Goal: Complete application form: Complete application form

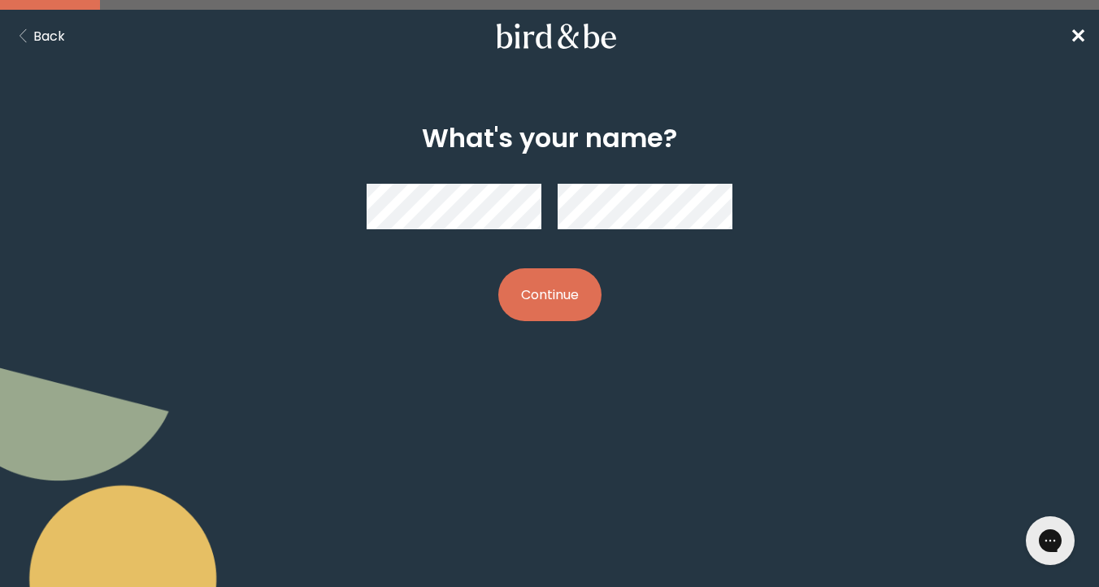
click at [498, 268] on button "Continue" at bounding box center [549, 294] width 103 height 53
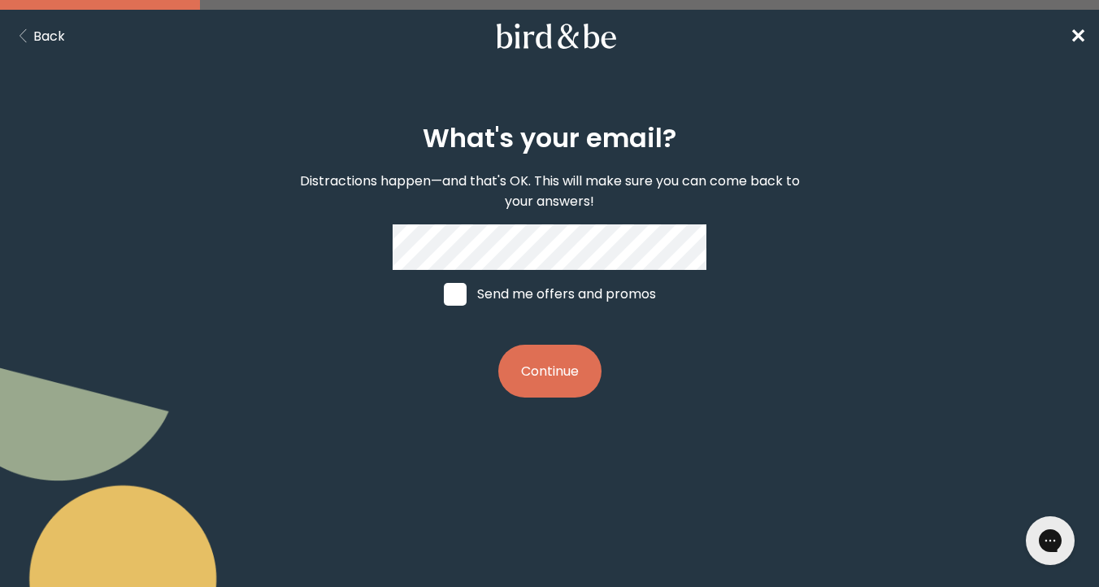
click at [494, 223] on div "What's your email? Distractions happen—and that's OK. This will make sure you c…" at bounding box center [550, 260] width 524 height 327
click at [559, 375] on button "Continue" at bounding box center [549, 371] width 103 height 53
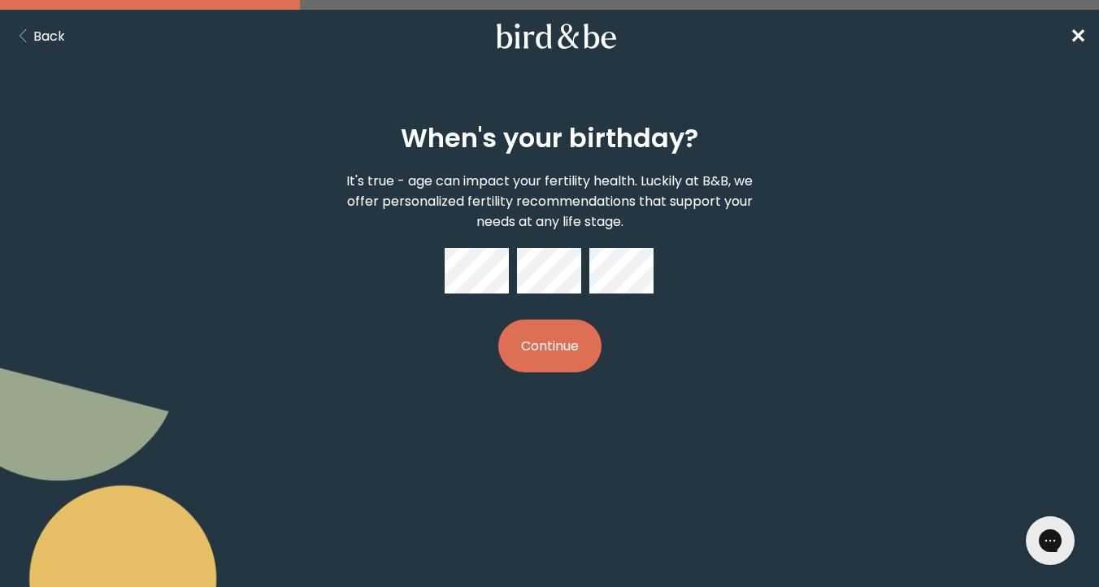
click at [566, 343] on button "Continue" at bounding box center [549, 346] width 103 height 53
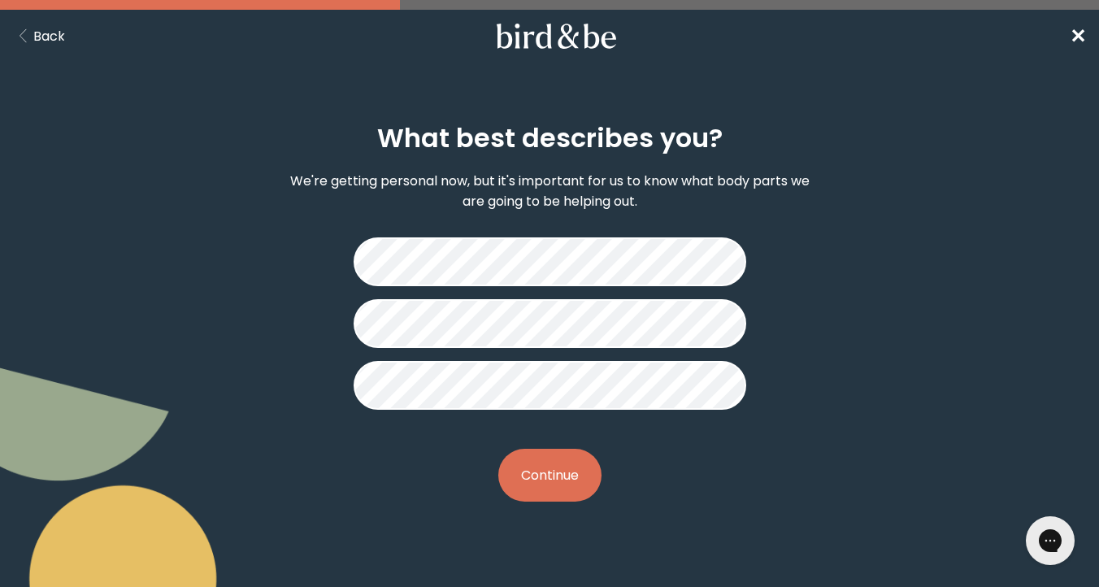
click at [553, 472] on button "Continue" at bounding box center [549, 475] width 103 height 53
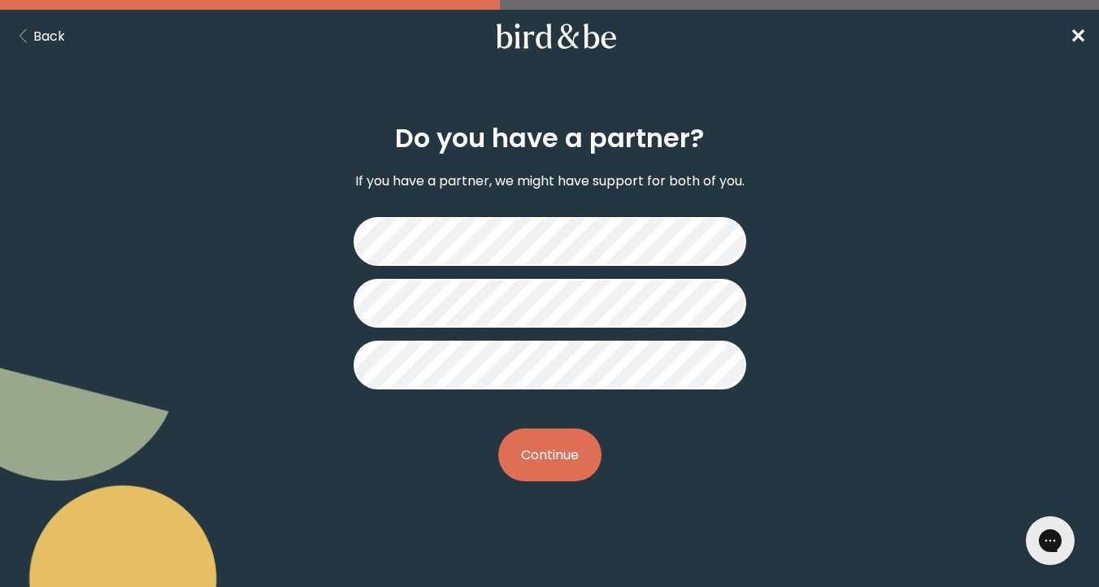
click at [559, 450] on button "Continue" at bounding box center [549, 455] width 103 height 53
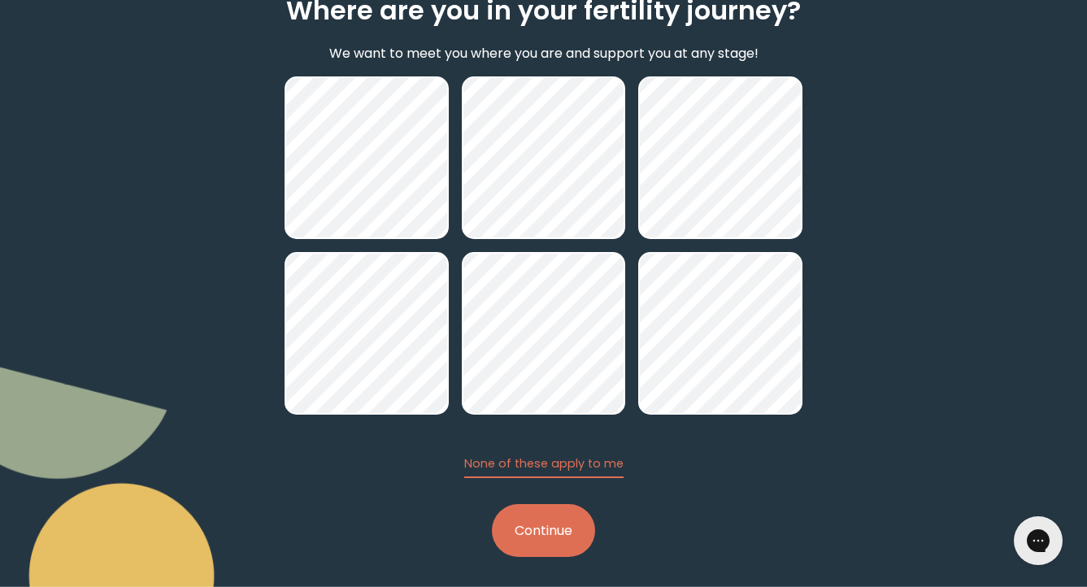
scroll to position [134, 0]
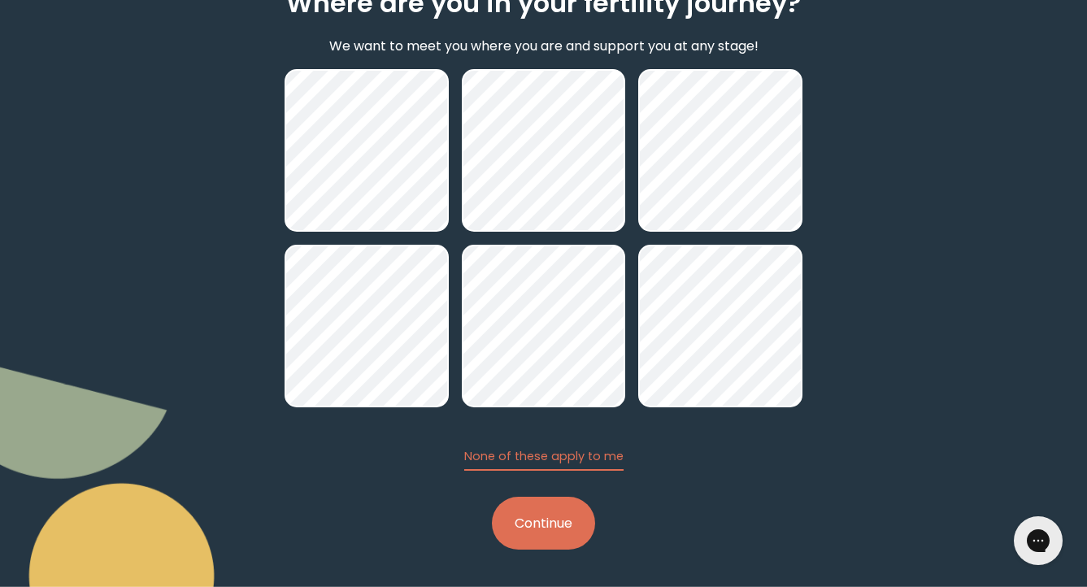
click at [528, 520] on button "Continue" at bounding box center [543, 523] width 103 height 53
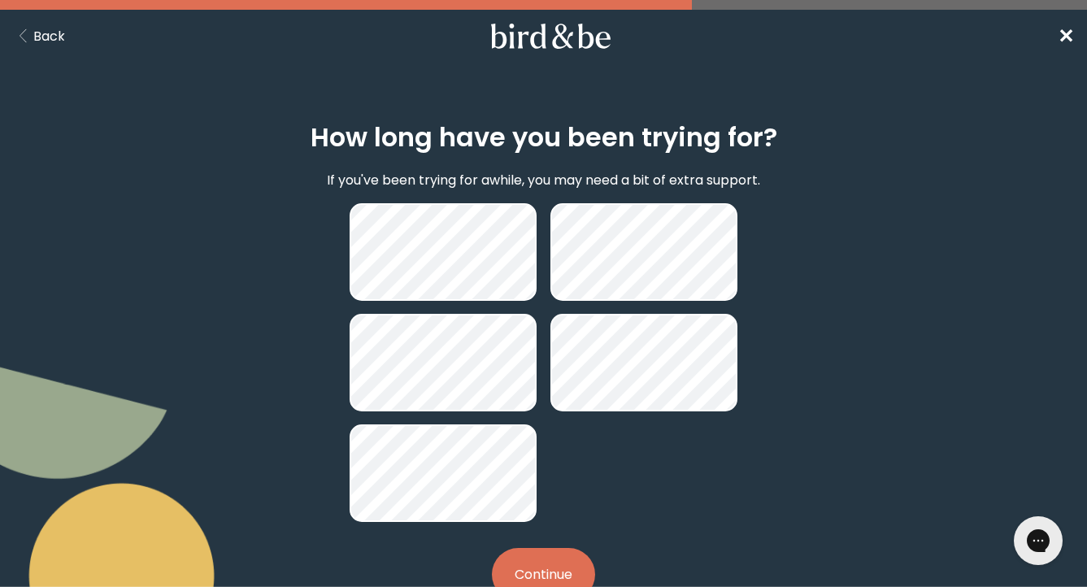
scroll to position [1, 0]
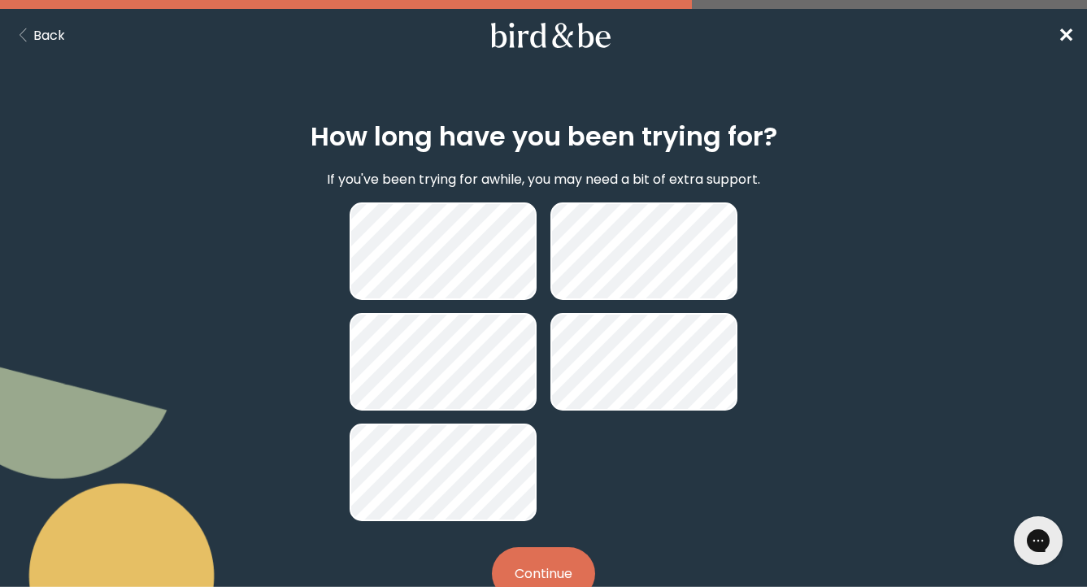
click at [562, 563] on button "Continue" at bounding box center [543, 573] width 103 height 53
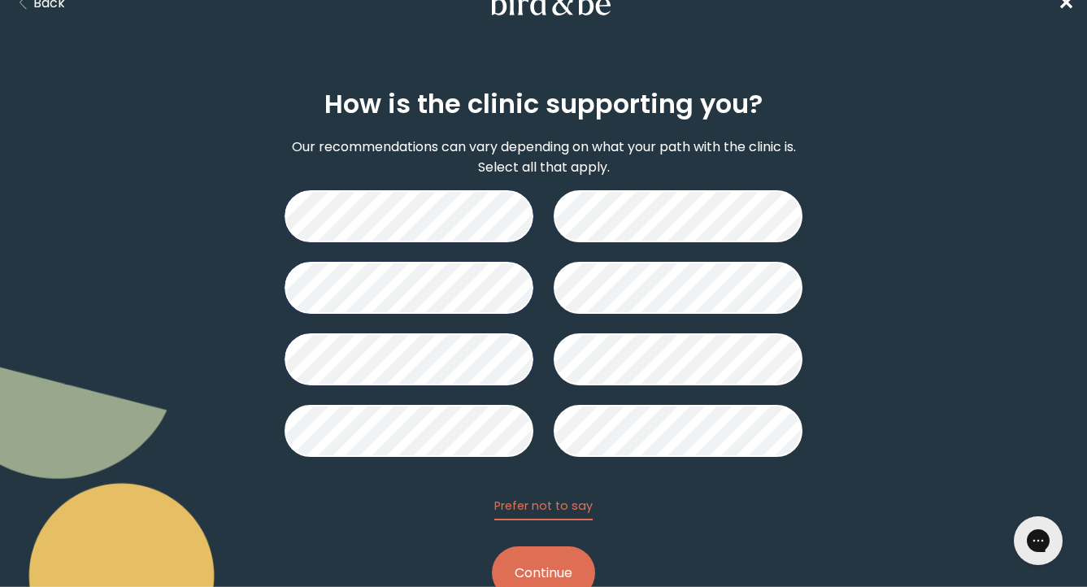
scroll to position [38, 0]
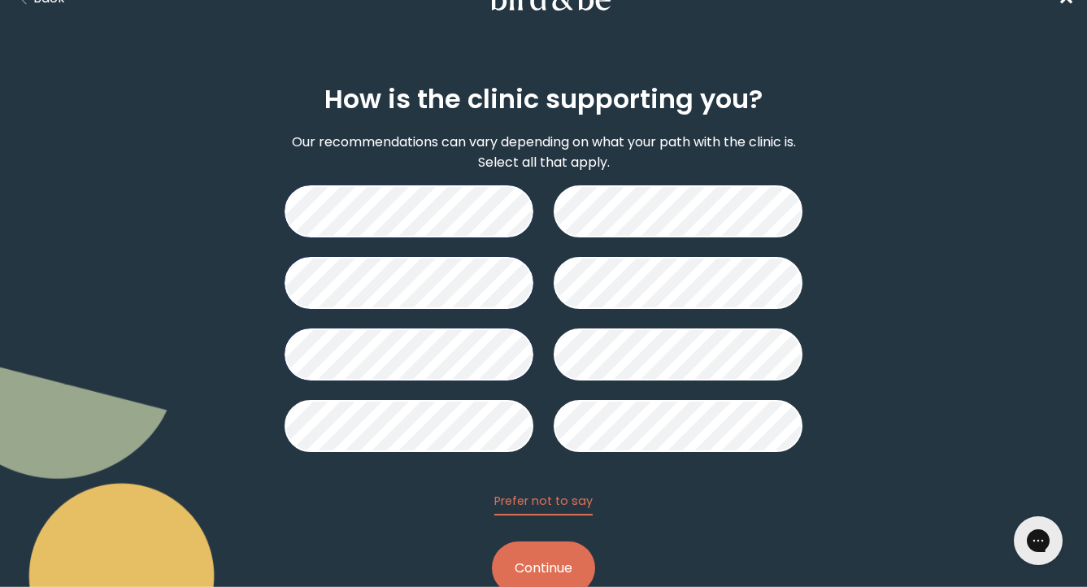
click at [524, 553] on button "Continue" at bounding box center [543, 568] width 103 height 53
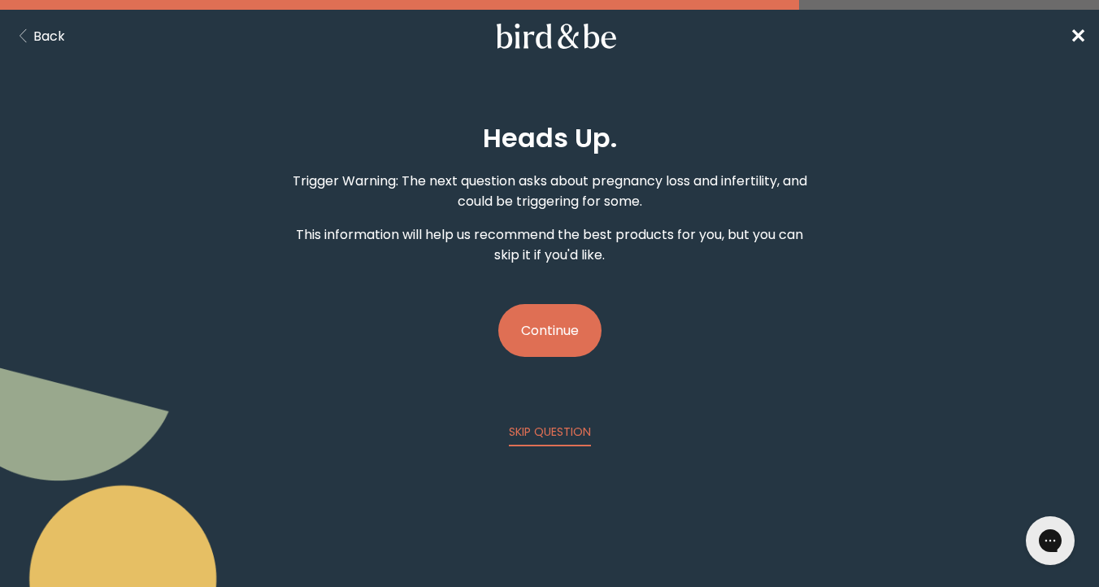
click at [535, 323] on button "Continue" at bounding box center [549, 330] width 103 height 53
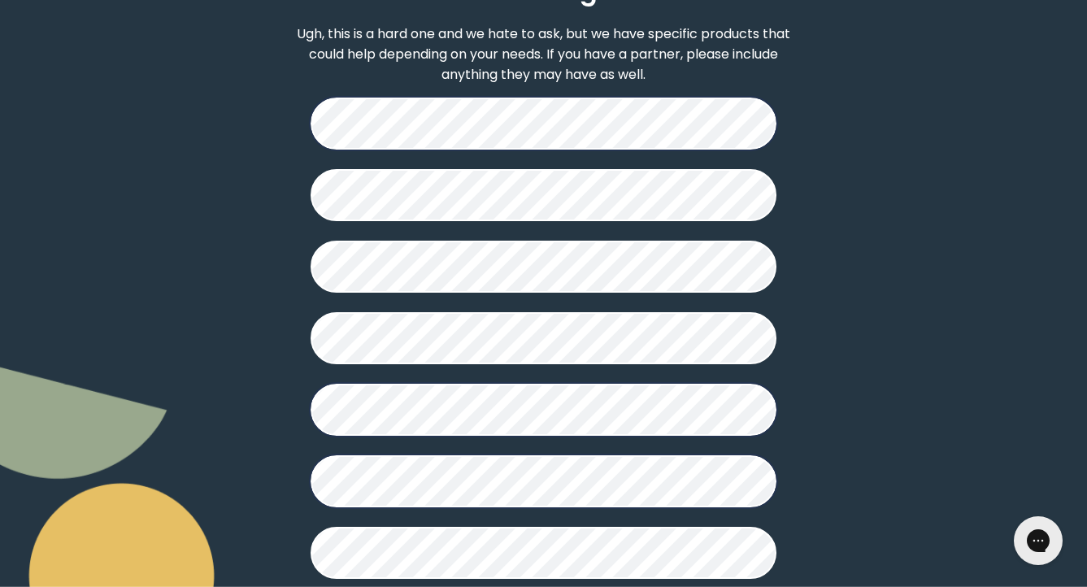
scroll to position [434, 0]
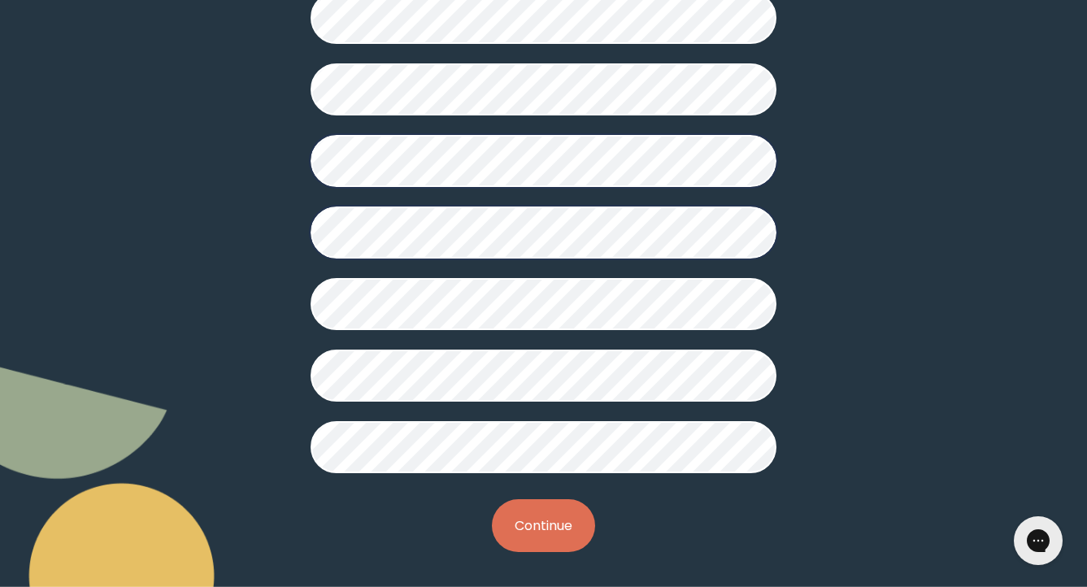
click at [529, 521] on button "Continue" at bounding box center [543, 525] width 103 height 53
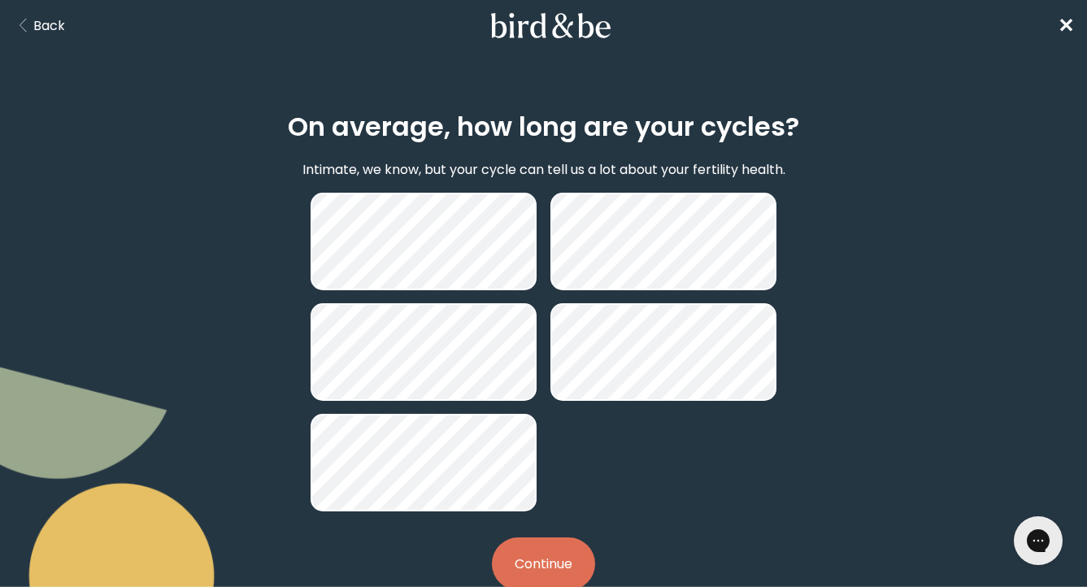
scroll to position [15, 0]
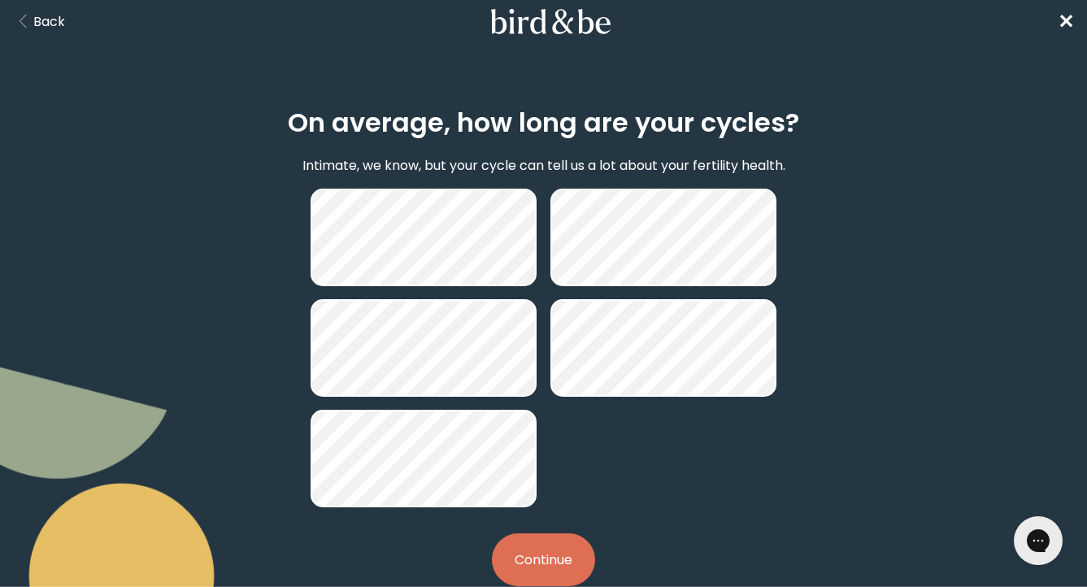
click at [553, 554] on button "Continue" at bounding box center [543, 559] width 103 height 53
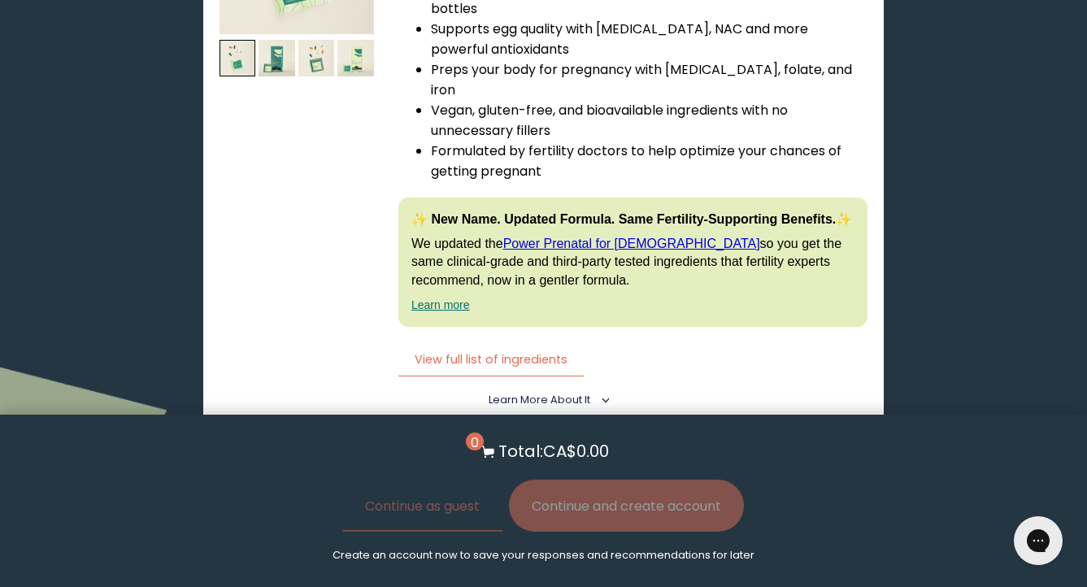
scroll to position [3632, 0]
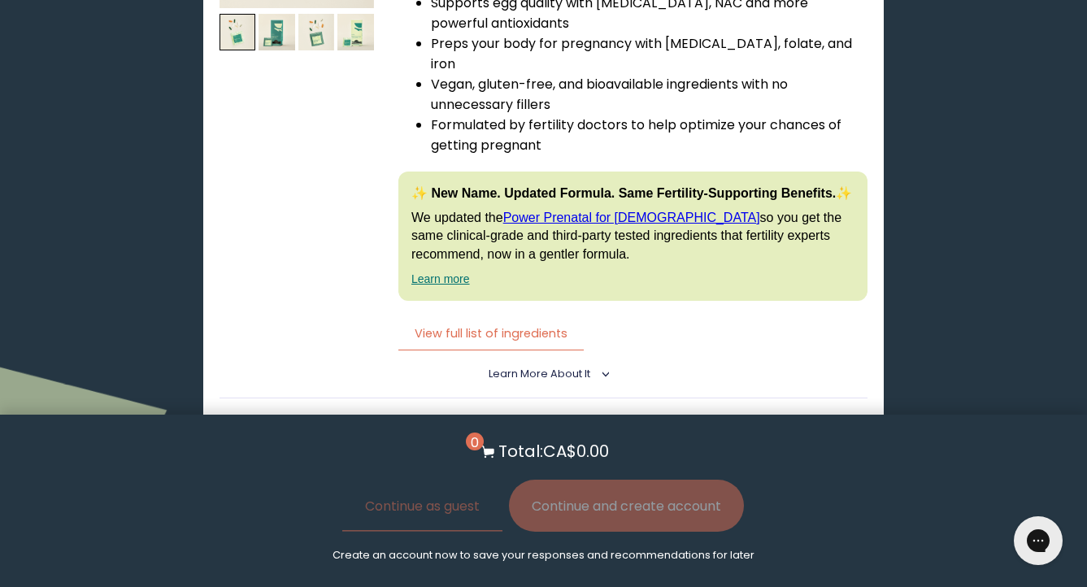
click at [575, 350] on details "Learn More About it < What makes it special 30 daily packs to simplify your rou…" at bounding box center [544, 374] width 648 height 48
click at [578, 367] on summary "Learn More About it <" at bounding box center [544, 374] width 110 height 15
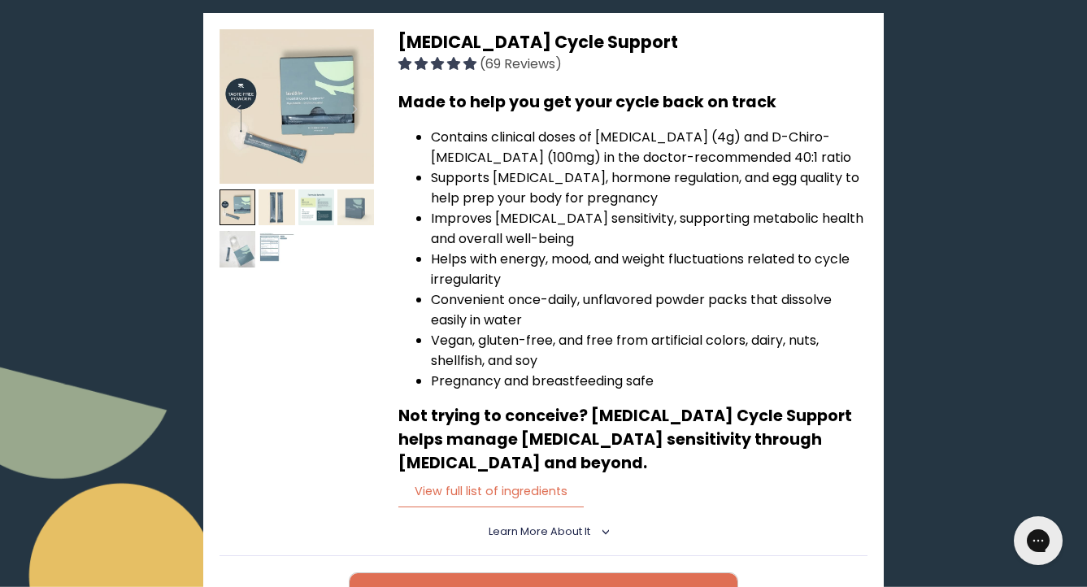
scroll to position [280, 0]
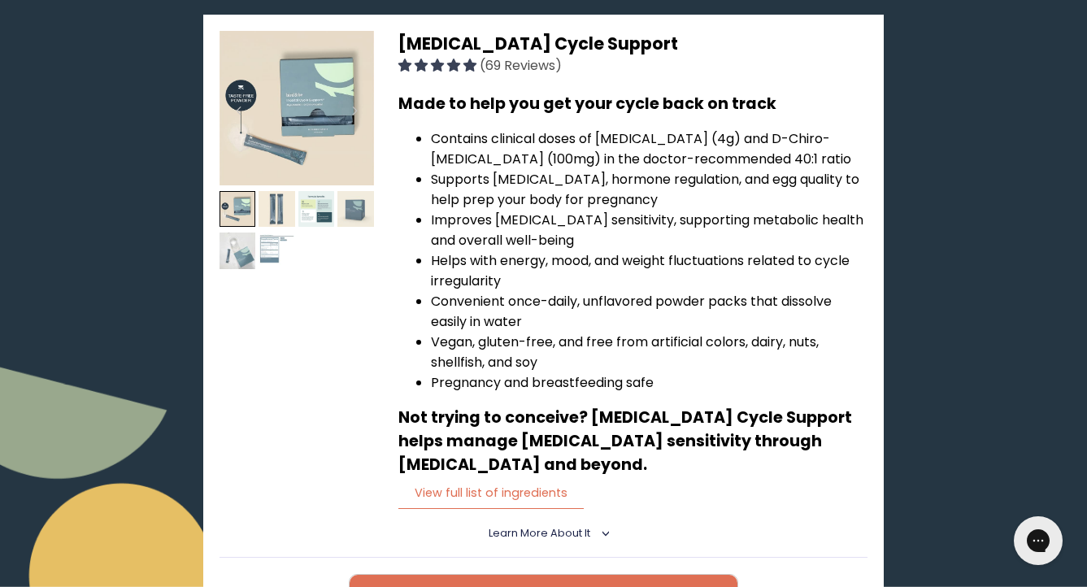
click at [264, 117] on img at bounding box center [297, 108] width 154 height 154
click at [245, 197] on img at bounding box center [238, 209] width 37 height 37
click at [272, 197] on img at bounding box center [277, 209] width 37 height 37
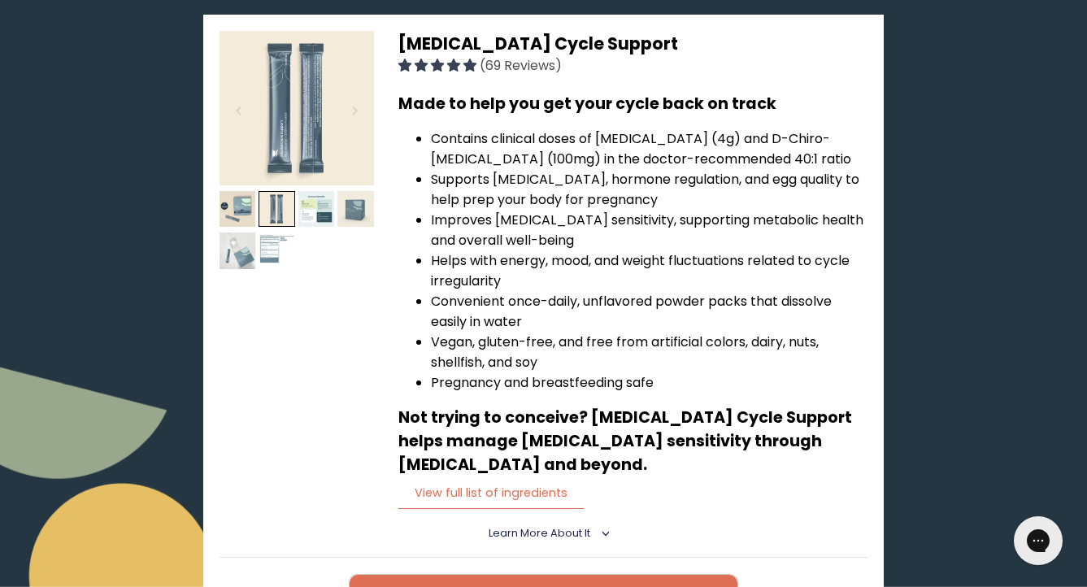
click at [315, 166] on img at bounding box center [297, 108] width 154 height 154
click at [313, 210] on img at bounding box center [316, 209] width 37 height 37
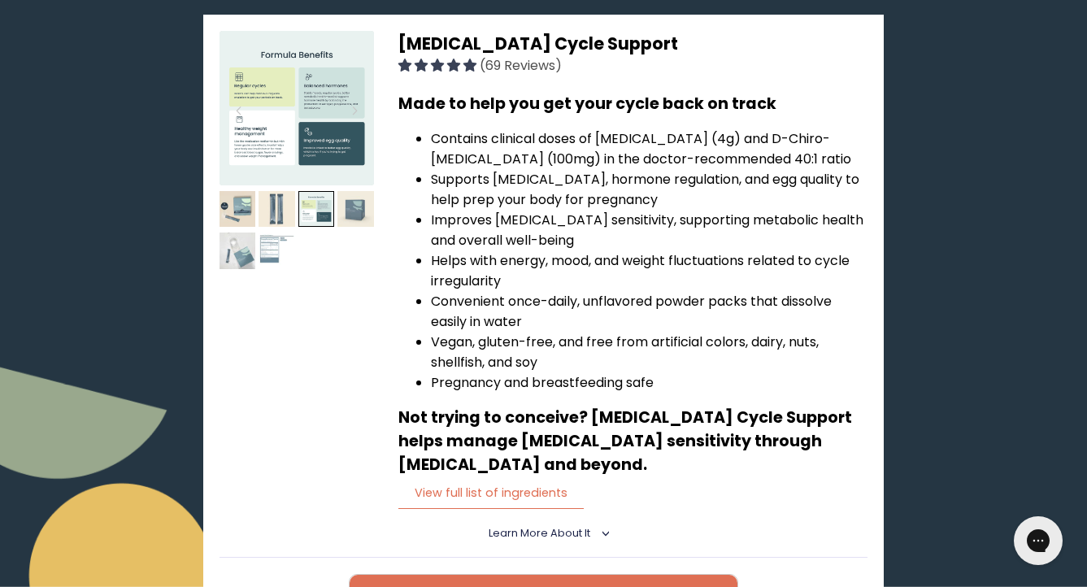
click at [320, 133] on img at bounding box center [297, 108] width 154 height 154
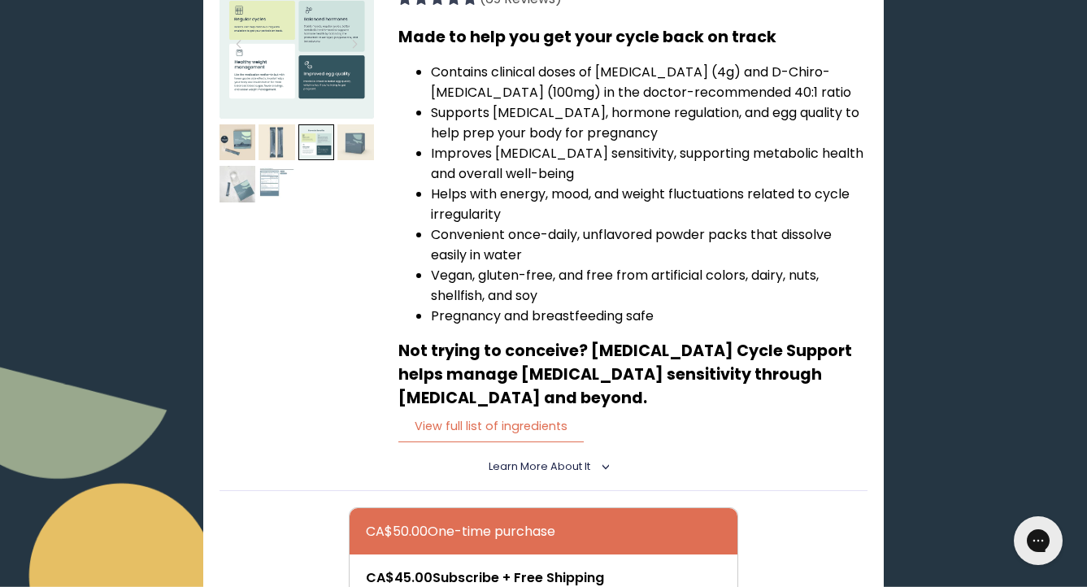
scroll to position [421, 0]
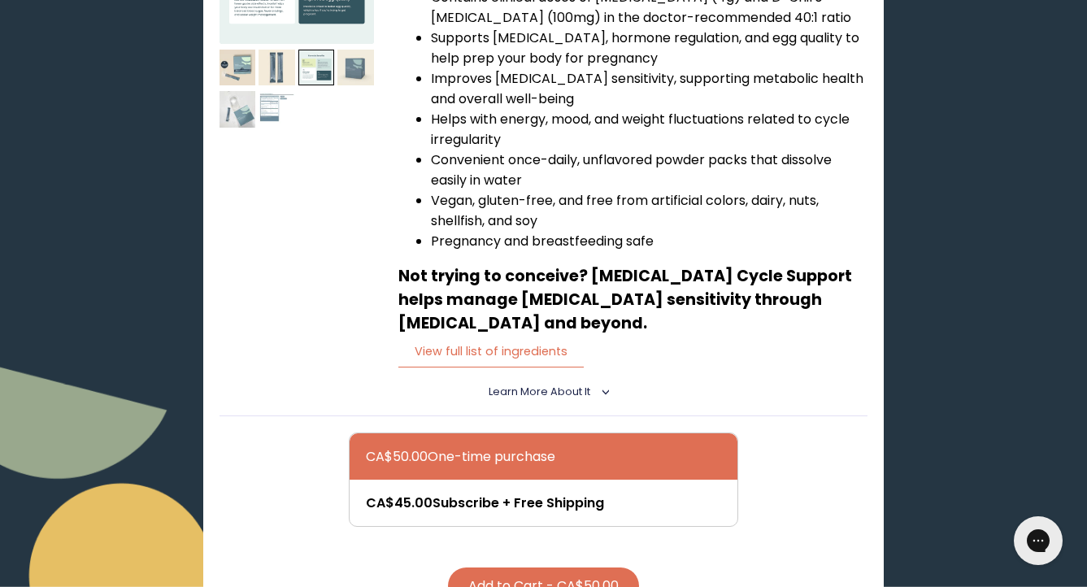
click at [522, 385] on span "Learn More About it" at bounding box center [540, 392] width 102 height 14
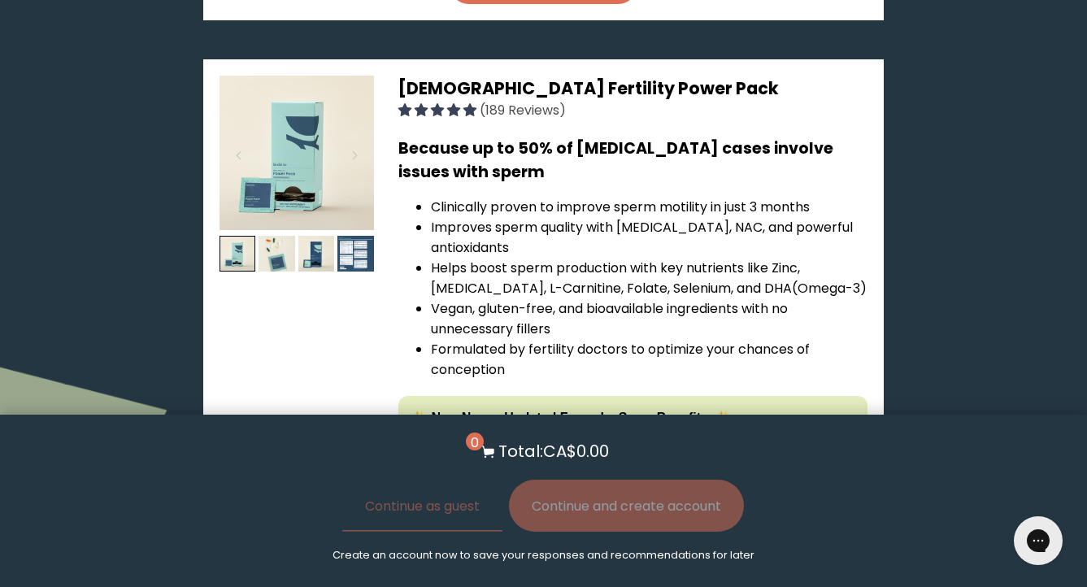
scroll to position [2866, 0]
